Goal: Check status

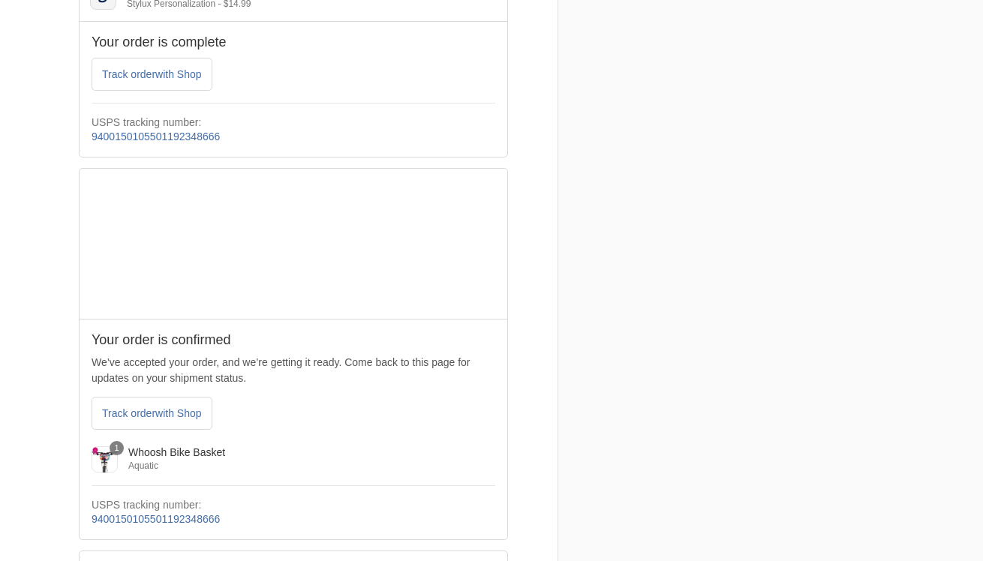
scroll to position [740, 0]
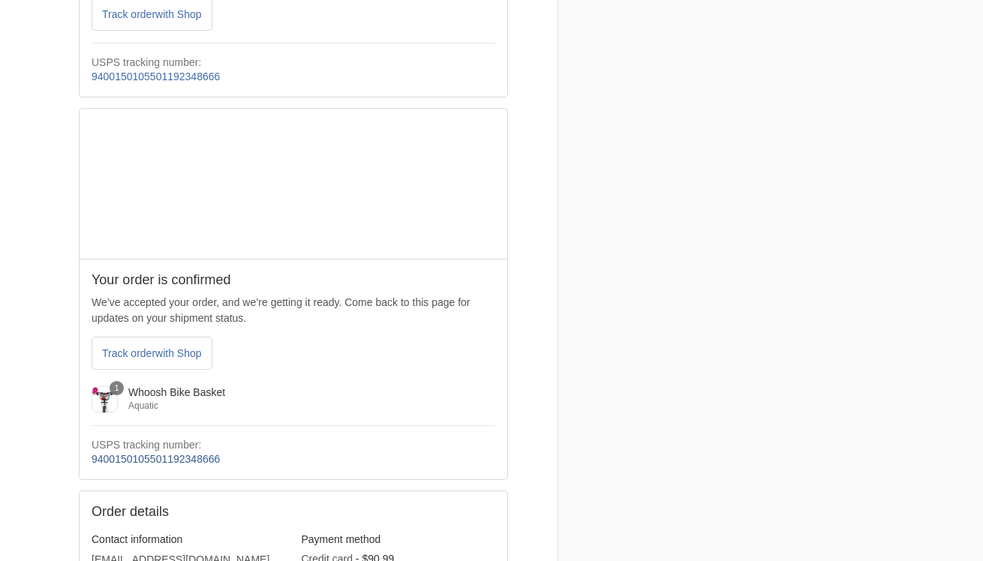
click at [170, 458] on link "9400150105501192348666" at bounding box center [156, 459] width 128 height 12
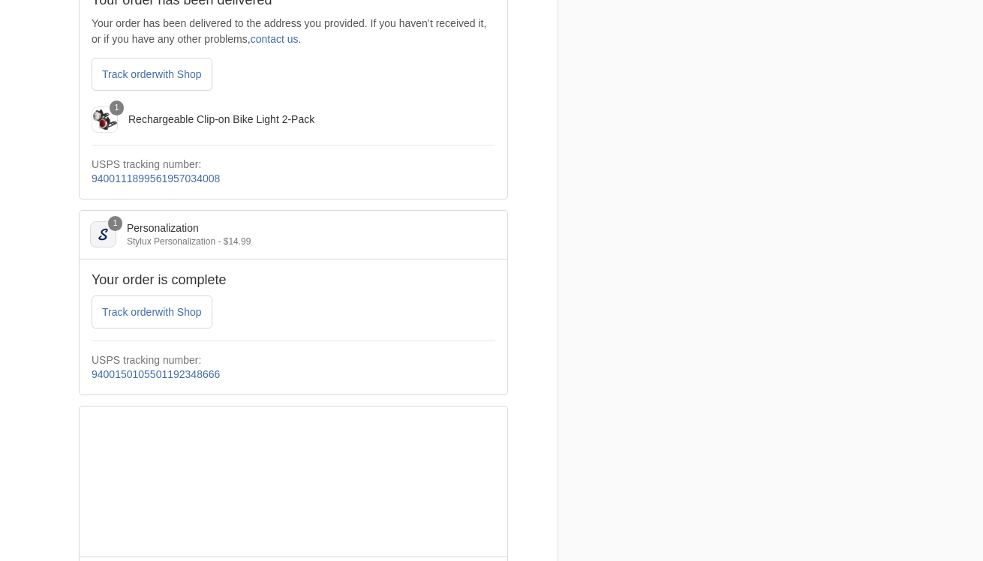
scroll to position [362, 0]
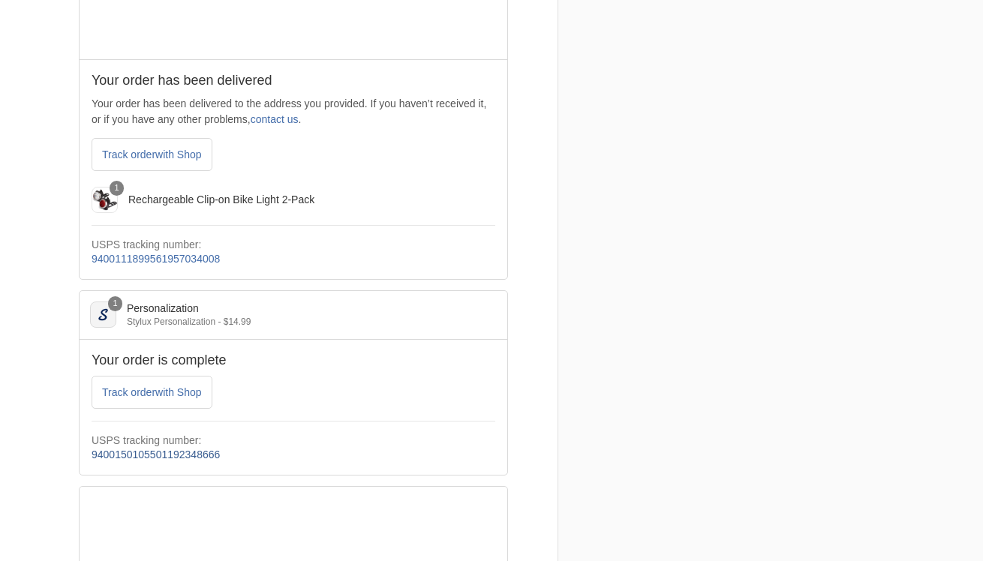
click at [146, 454] on link "9400150105501192348666" at bounding box center [156, 455] width 128 height 12
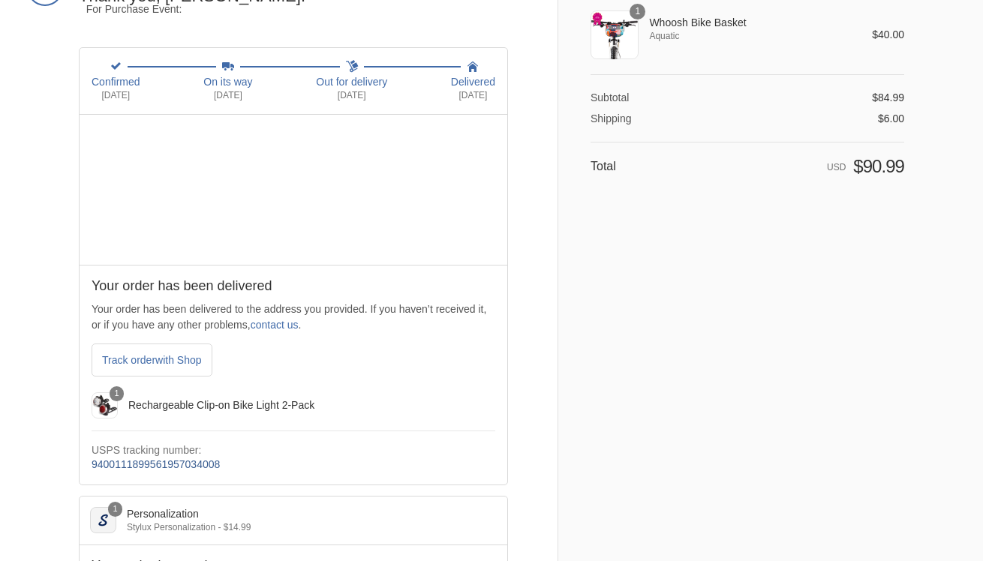
scroll to position [158, 0]
click at [161, 459] on link "9400111899561957034008" at bounding box center [156, 463] width 128 height 12
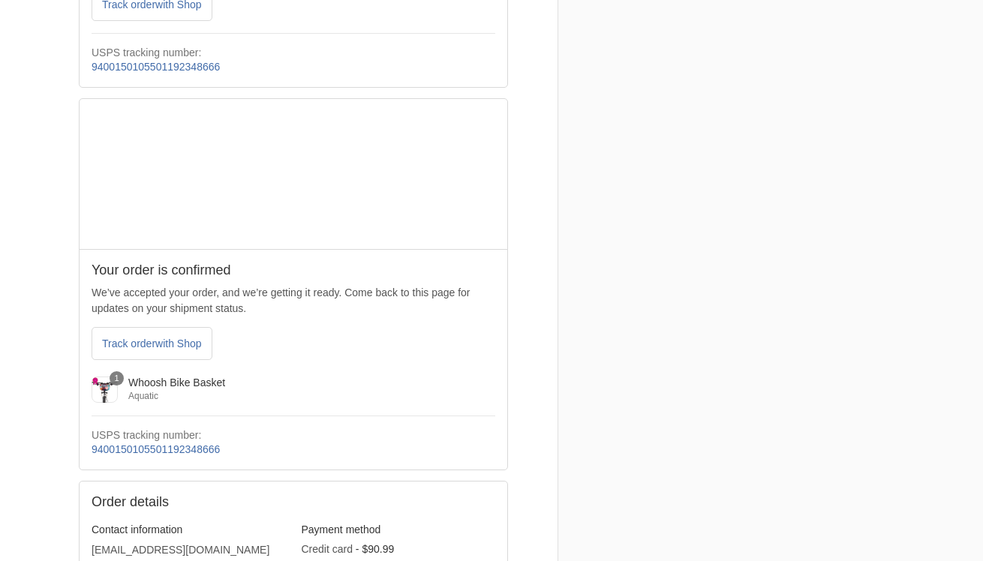
scroll to position [761, 0]
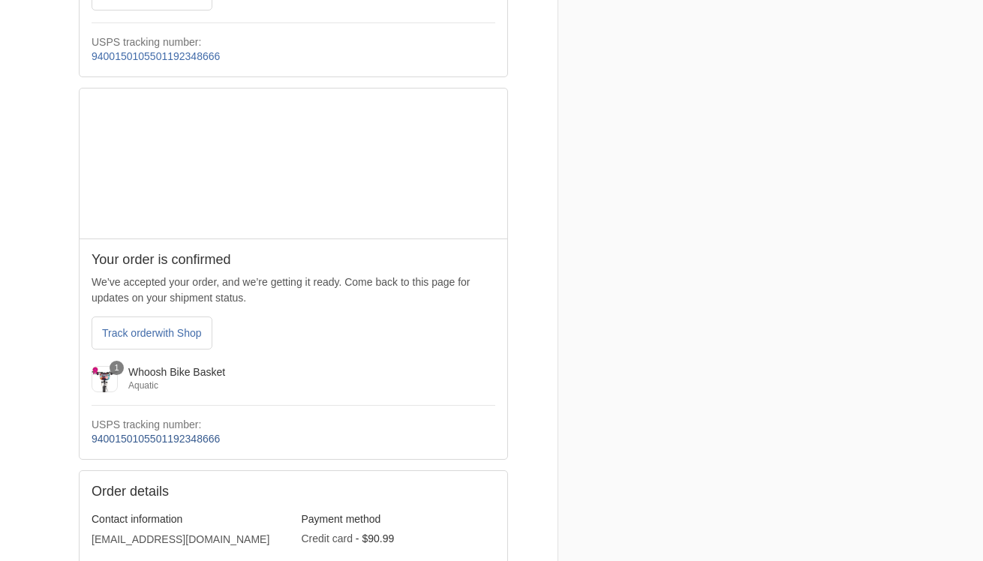
click at [160, 439] on link "9400150105501192348666" at bounding box center [156, 439] width 128 height 12
click at [185, 337] on span "with Shop" at bounding box center [178, 333] width 46 height 12
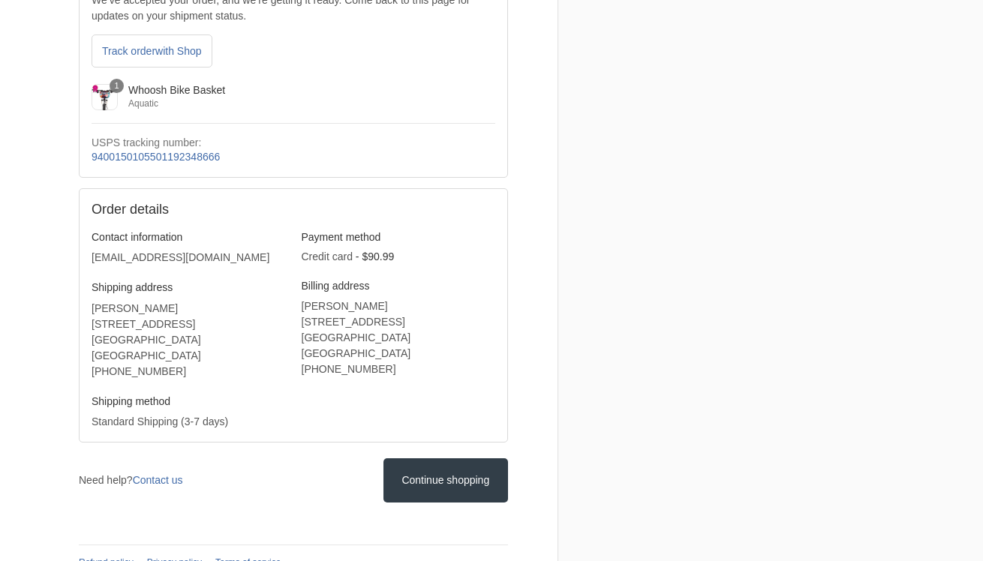
scroll to position [1067, 0]
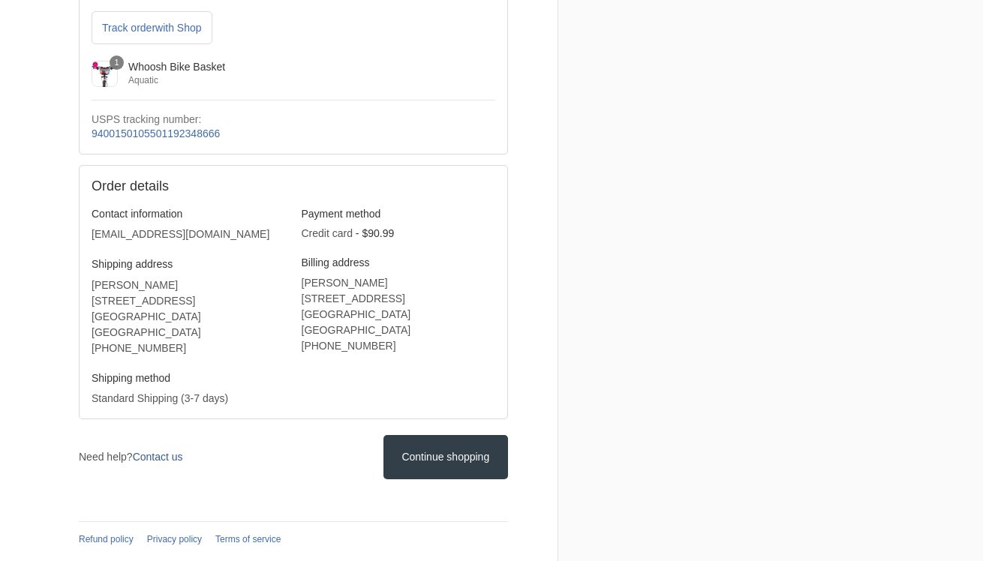
click at [161, 458] on link "Contact us" at bounding box center [158, 457] width 50 height 12
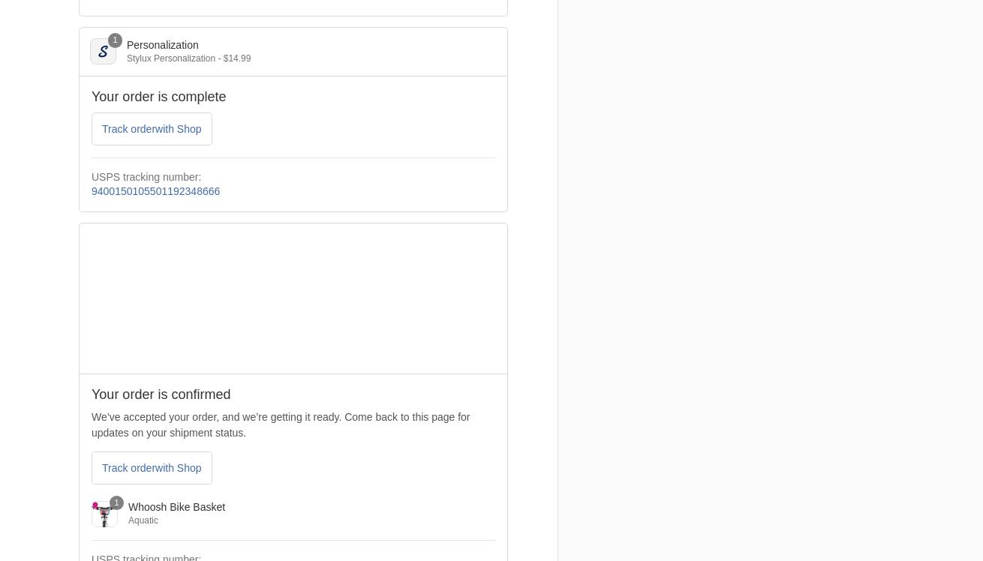
scroll to position [0, 0]
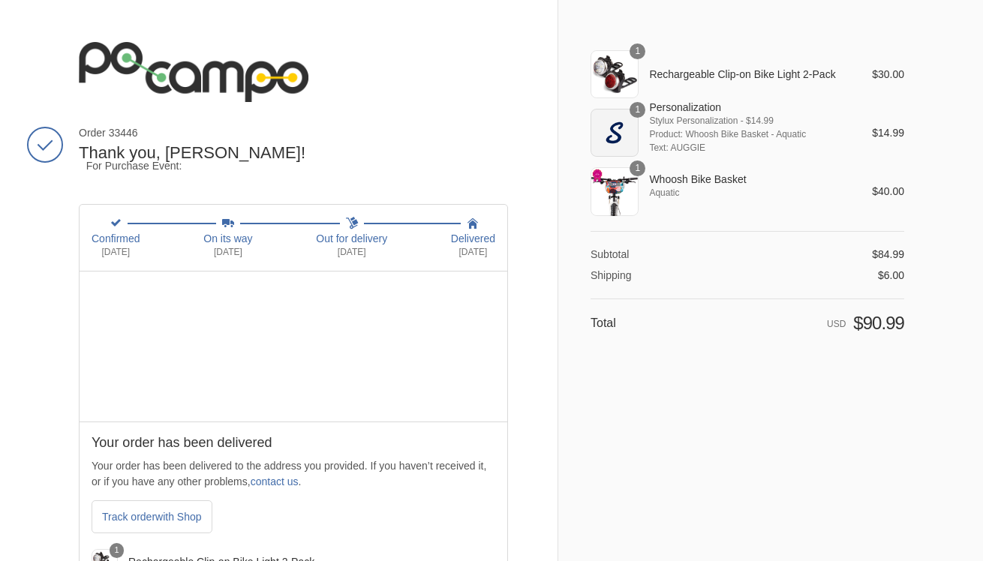
drag, startPoint x: 79, startPoint y: 134, endPoint x: 152, endPoint y: 135, distance: 72.8
click at [152, 135] on span "Order 33446" at bounding box center [293, 133] width 429 height 14
copy span "Order 33446"
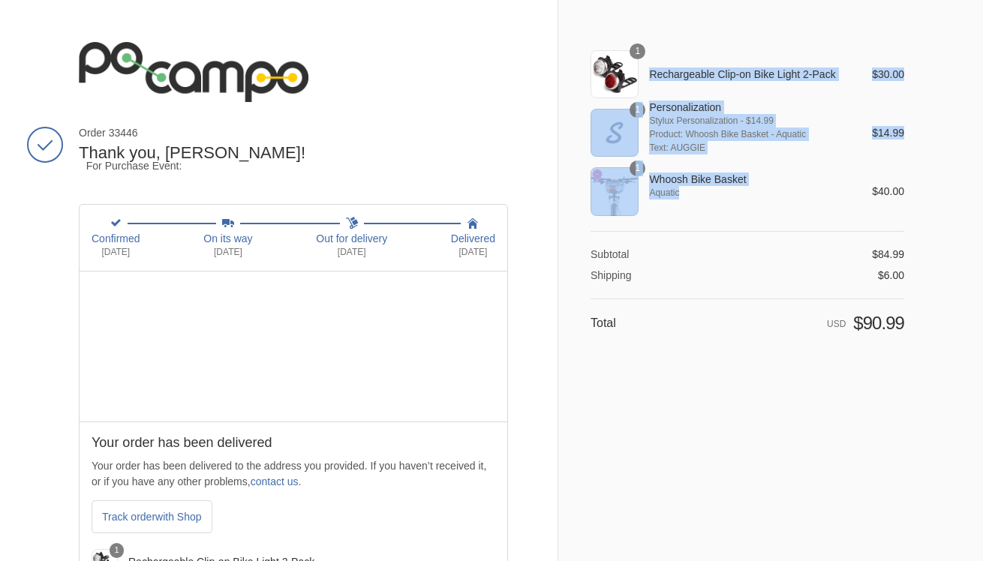
drag, startPoint x: 650, startPoint y: 71, endPoint x: 753, endPoint y: 193, distance: 159.2
click at [753, 193] on tbody "1 Rechargeable Clip-on Bike Light 2-Pack 1 $30.00 1 Personalization Stylux Pers…" at bounding box center [747, 133] width 314 height 166
copy tbody "Rechargeable Clip-on Bike Light 2-Pack 1 $30.00 1 Personalization Stylux Person…"
